Goal: Task Accomplishment & Management: Use online tool/utility

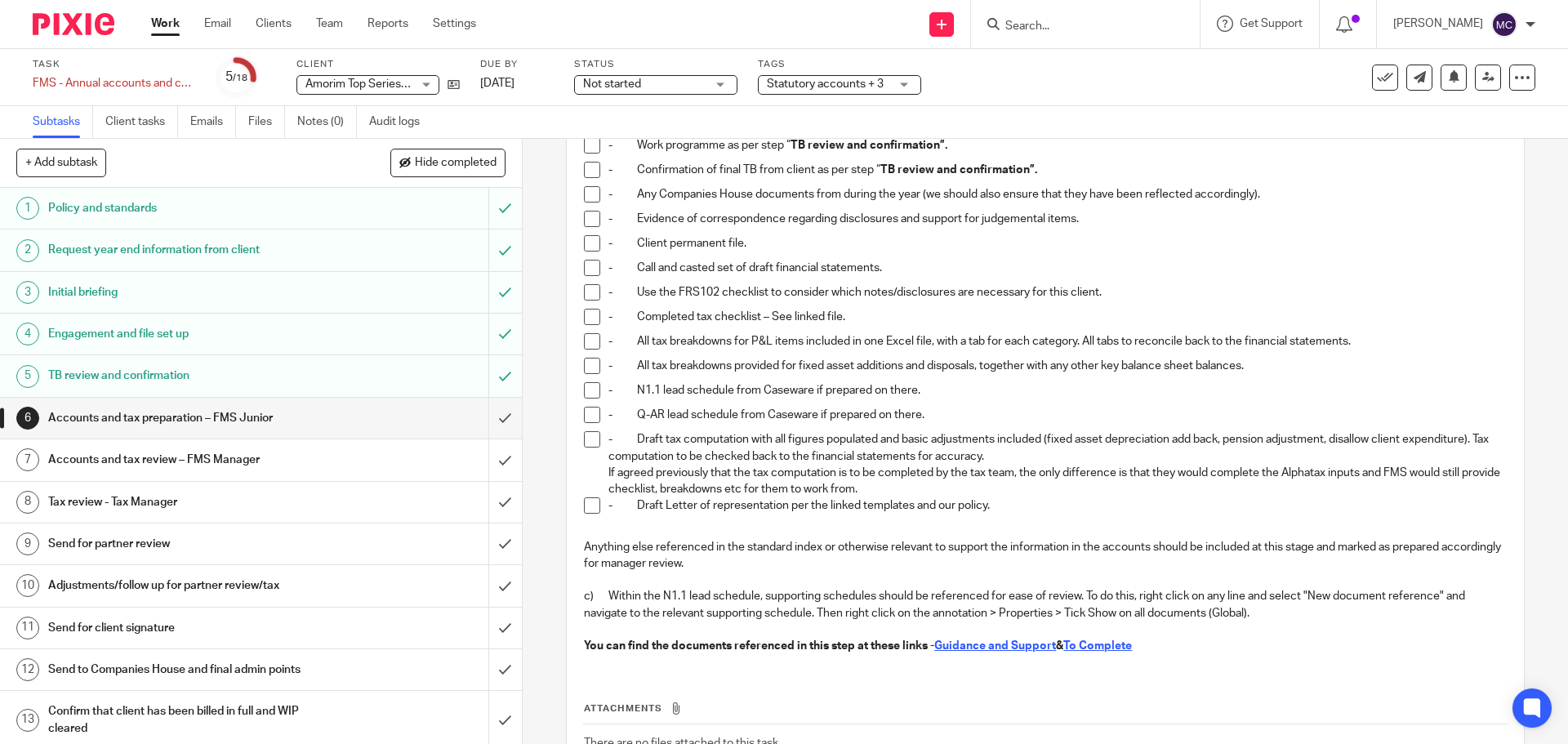
scroll to position [241, 0]
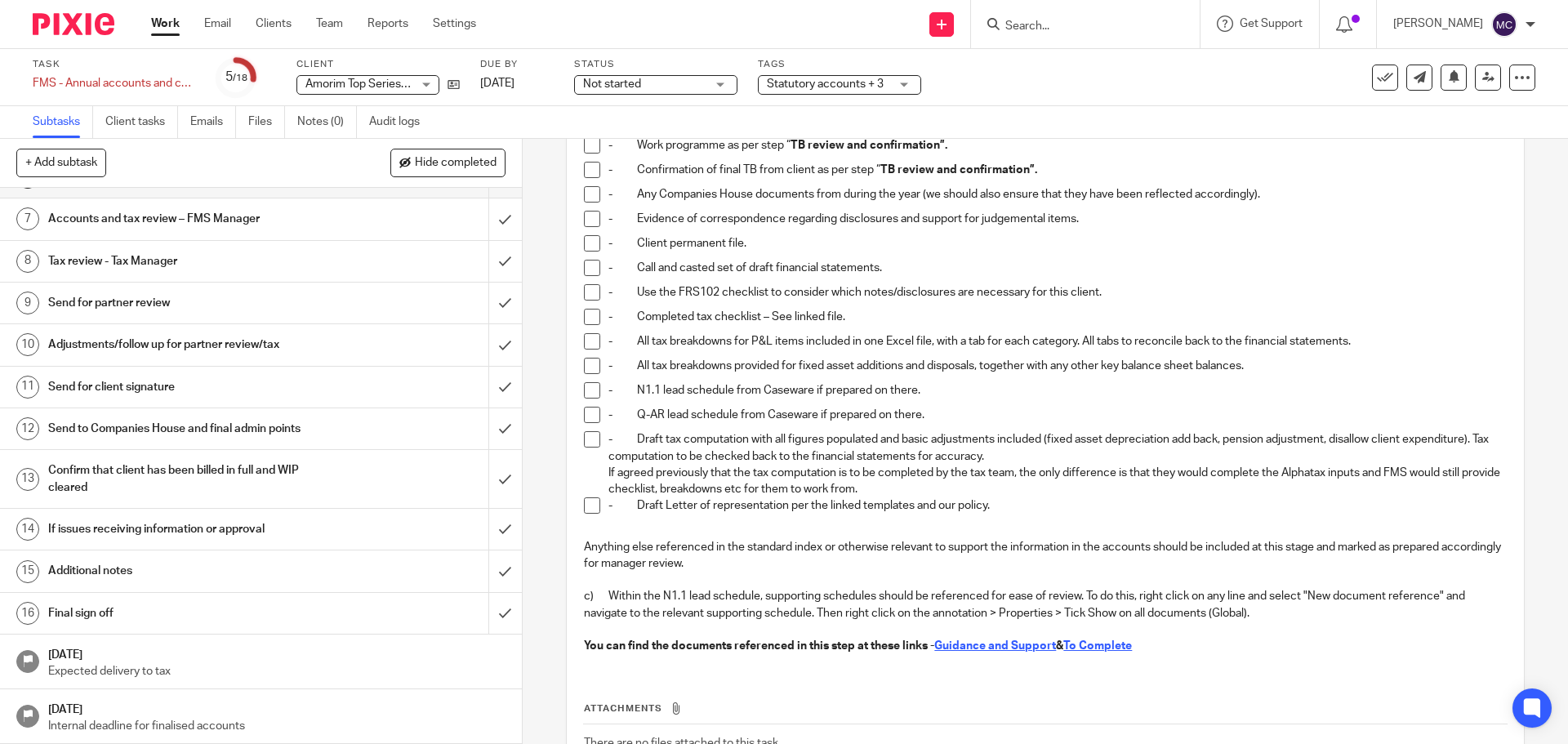
click at [280, 580] on h1 "Additional notes" at bounding box center [189, 571] width 282 height 24
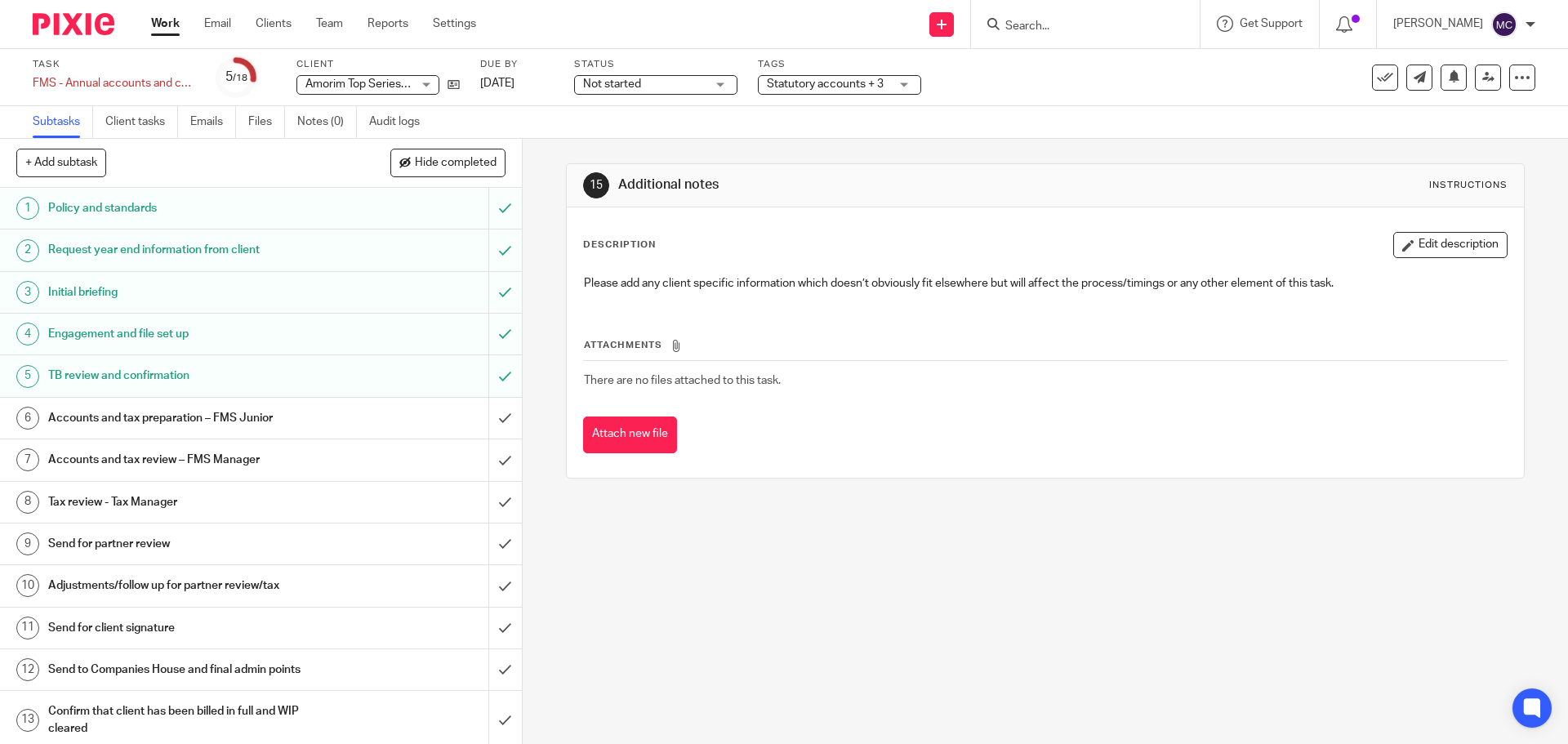
scroll to position [241, 0]
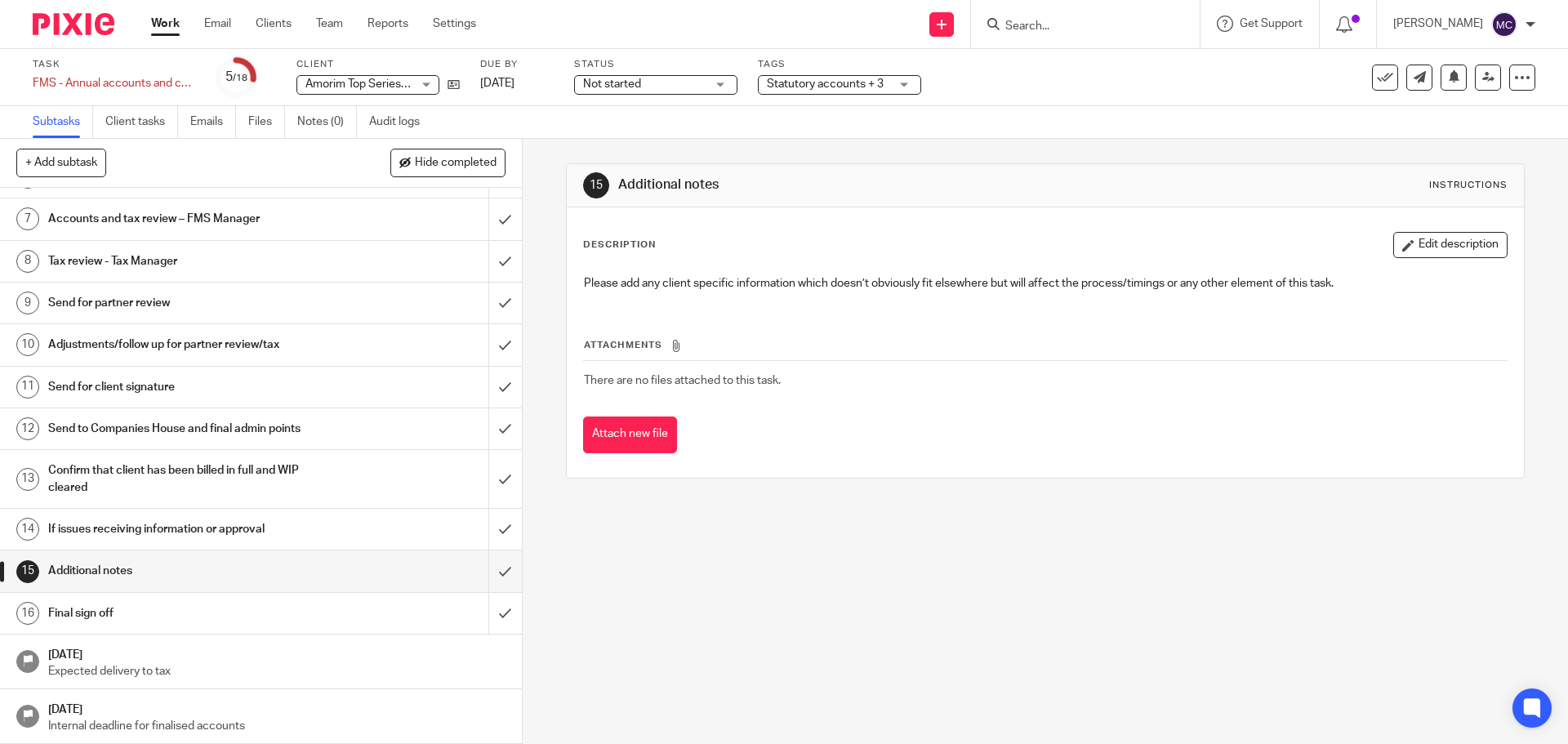
click at [304, 533] on h1 "If issues receiving information or approval" at bounding box center [189, 529] width 282 height 24
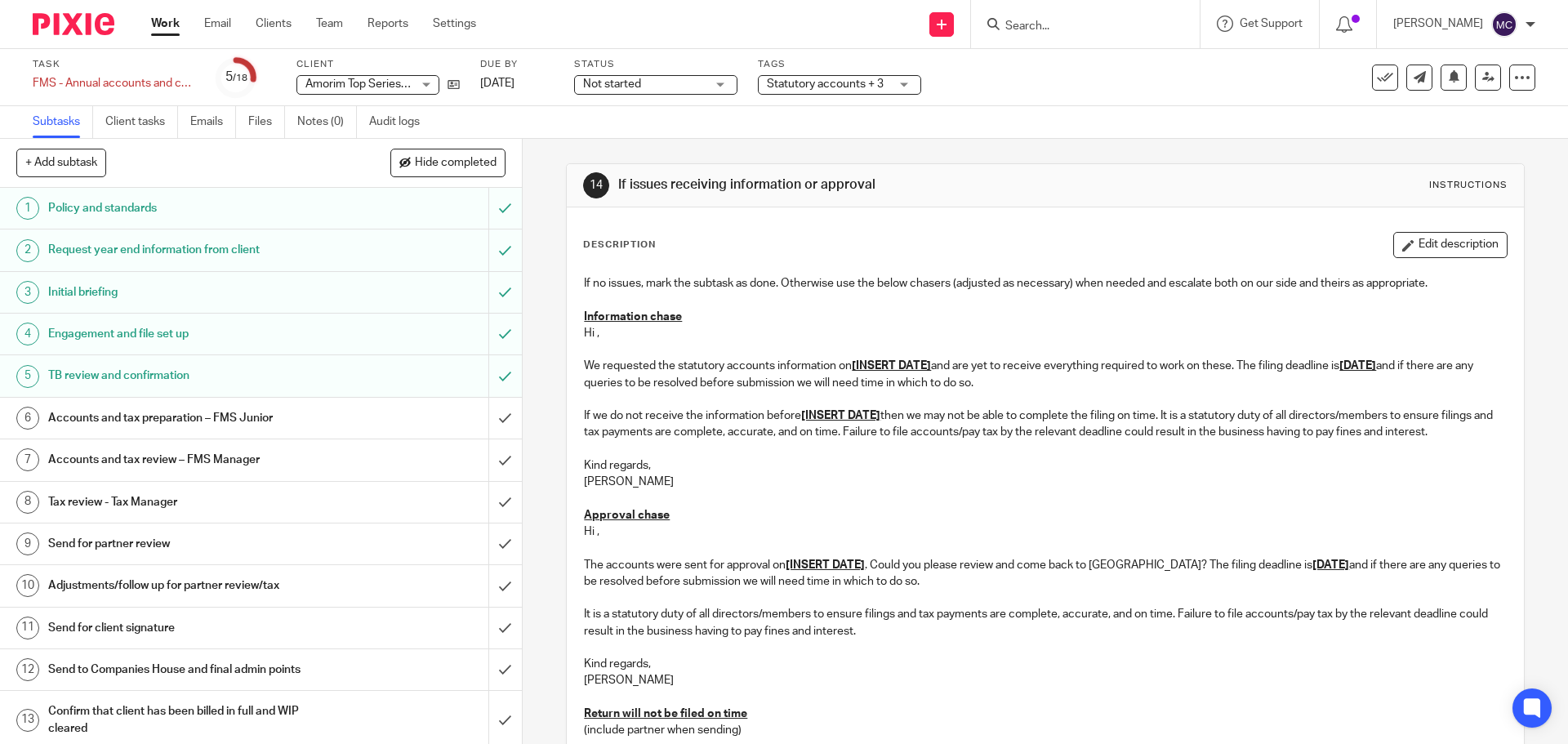
scroll to position [82, 0]
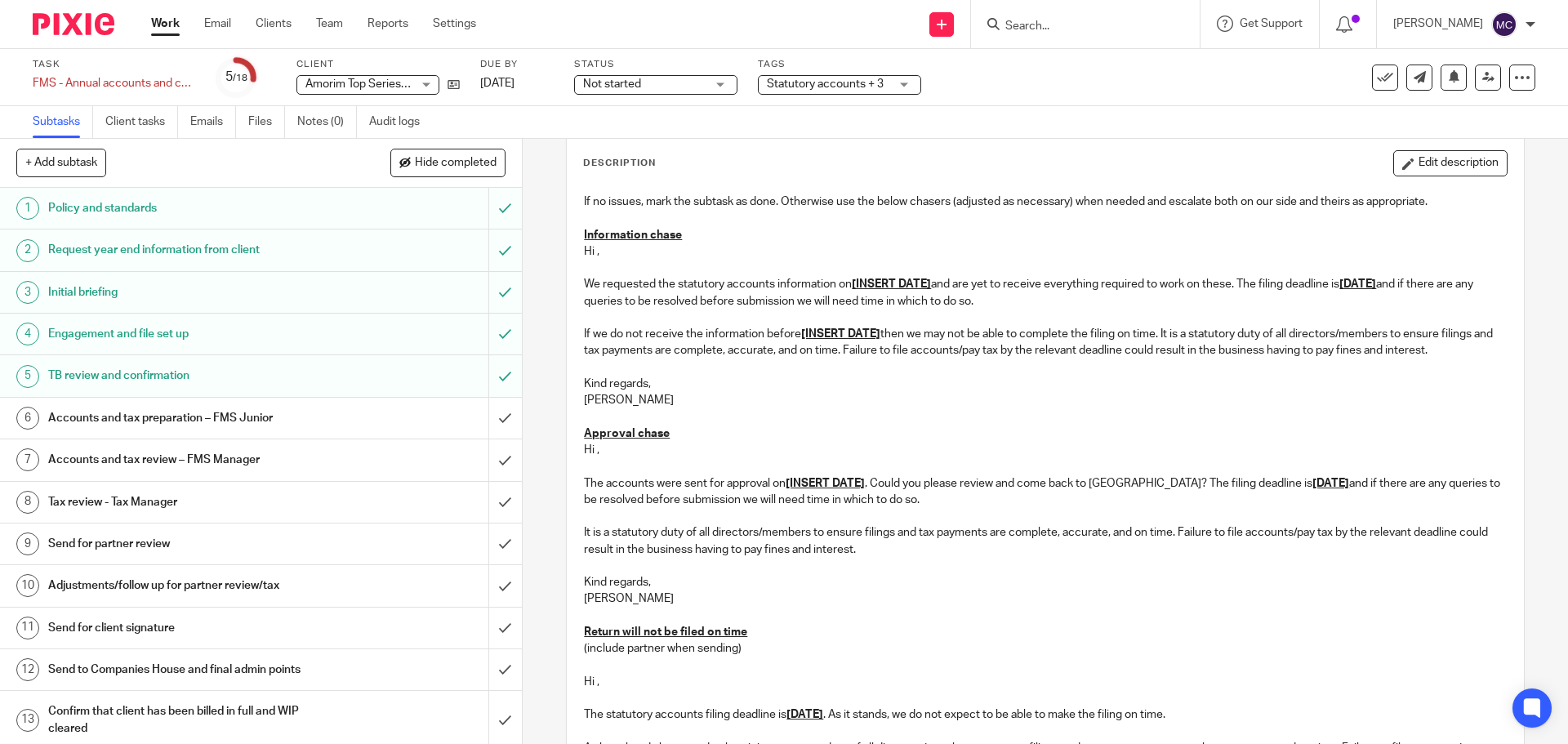
drag, startPoint x: 577, startPoint y: 278, endPoint x: 1477, endPoint y: 357, distance: 903.5
click at [1477, 357] on div "If no issues, mark the subtask as done. Otherwise use the below chasers (adjust…" at bounding box center [1044, 511] width 938 height 650
copy div "We requested the statutory accounts information on [INSERT DATE] and are yet to…"
